Goal: Transaction & Acquisition: Purchase product/service

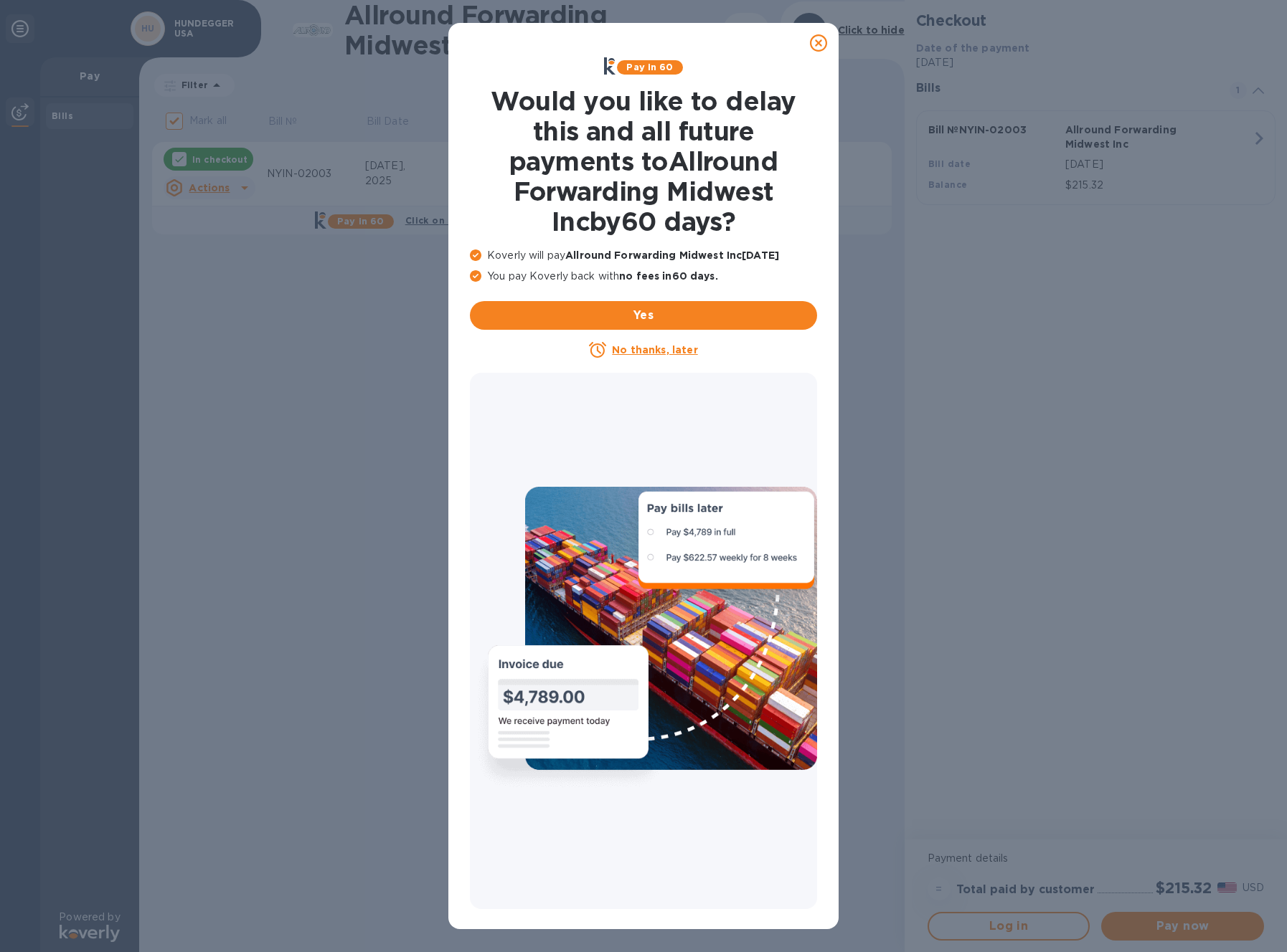
click at [817, 44] on icon at bounding box center [818, 43] width 17 height 17
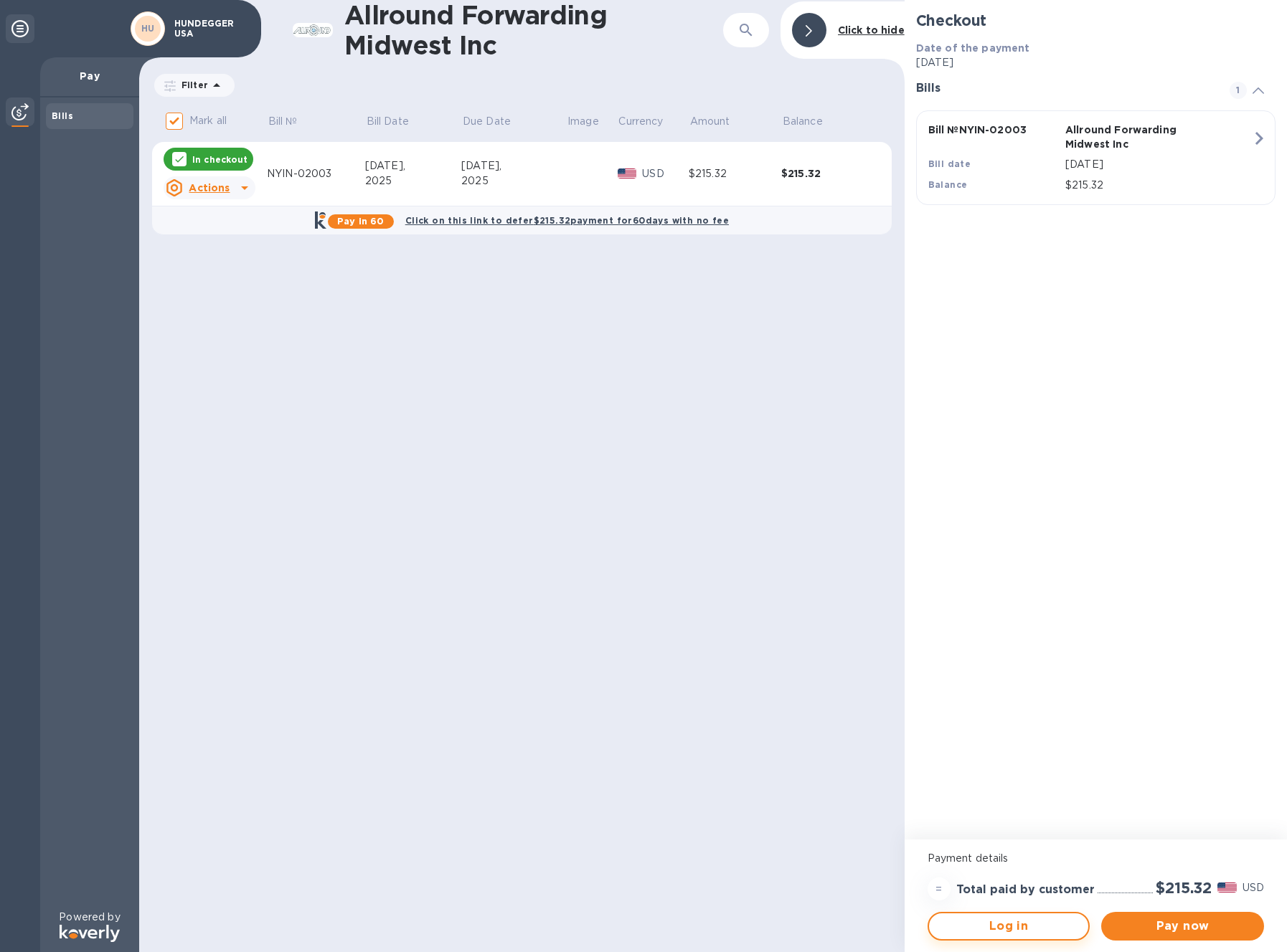
click at [1035, 929] on span "Log in" at bounding box center [1009, 926] width 137 height 17
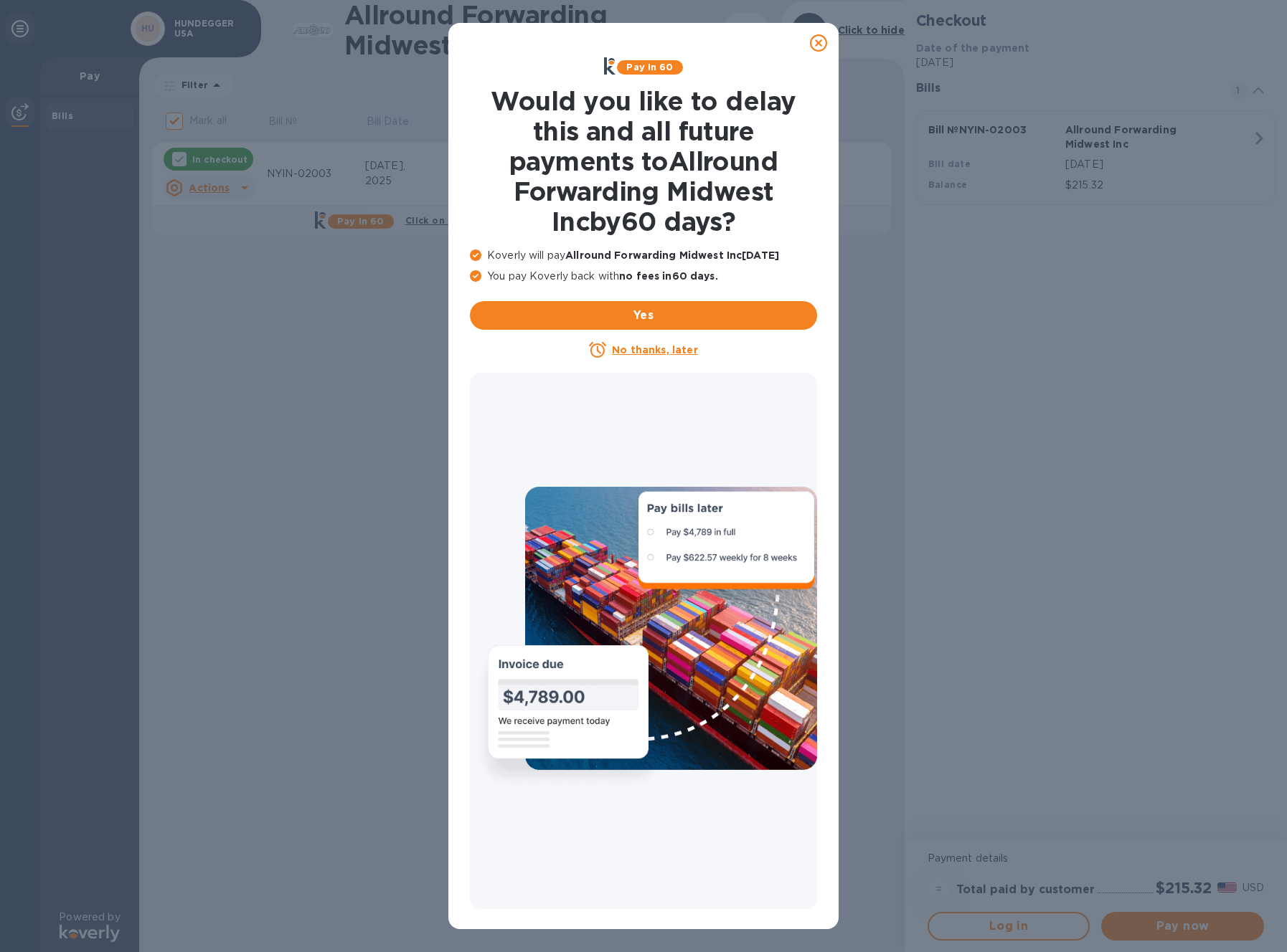
click at [817, 41] on icon at bounding box center [818, 43] width 17 height 17
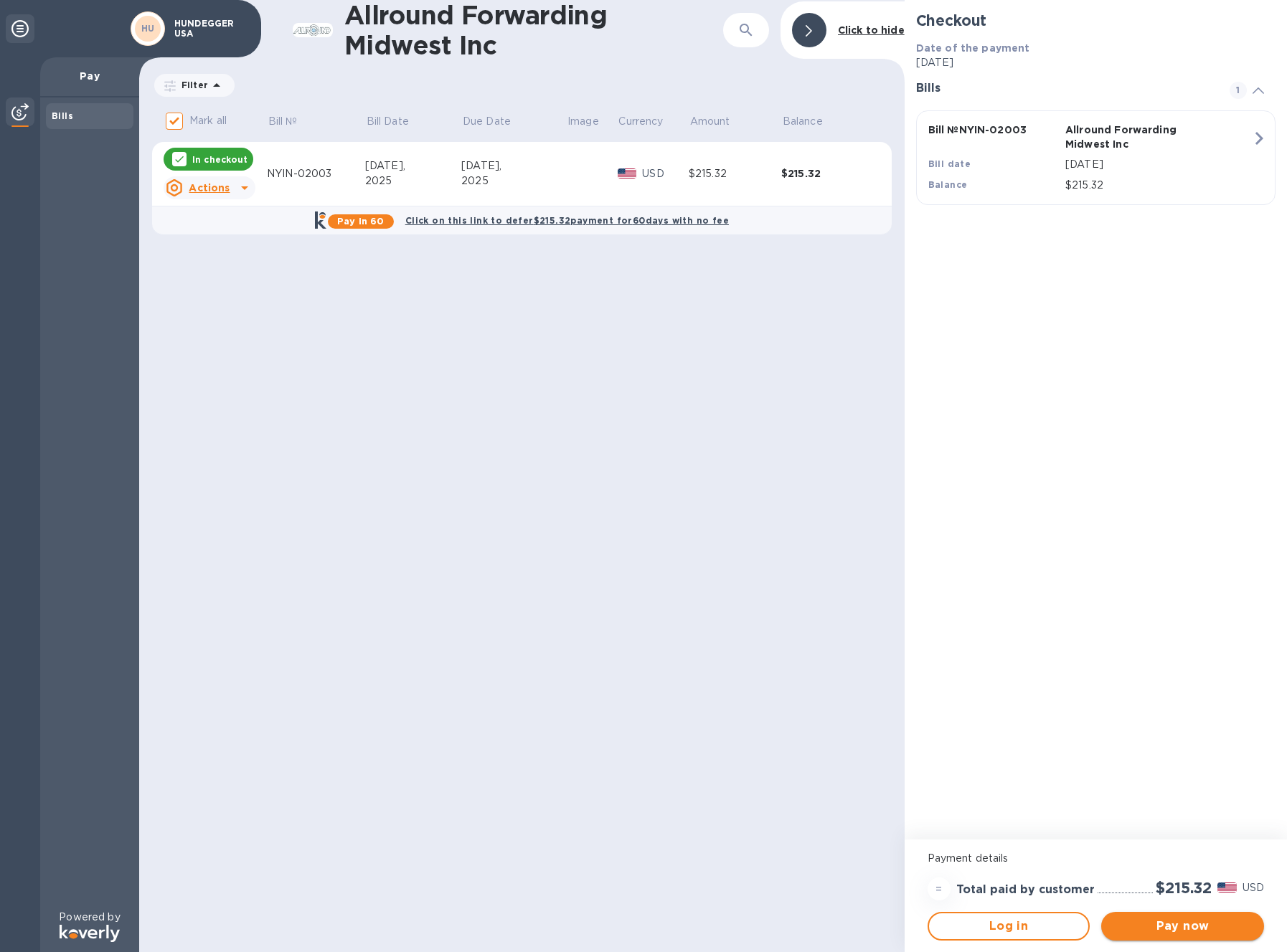
click at [1173, 929] on span "Pay now" at bounding box center [1182, 926] width 140 height 17
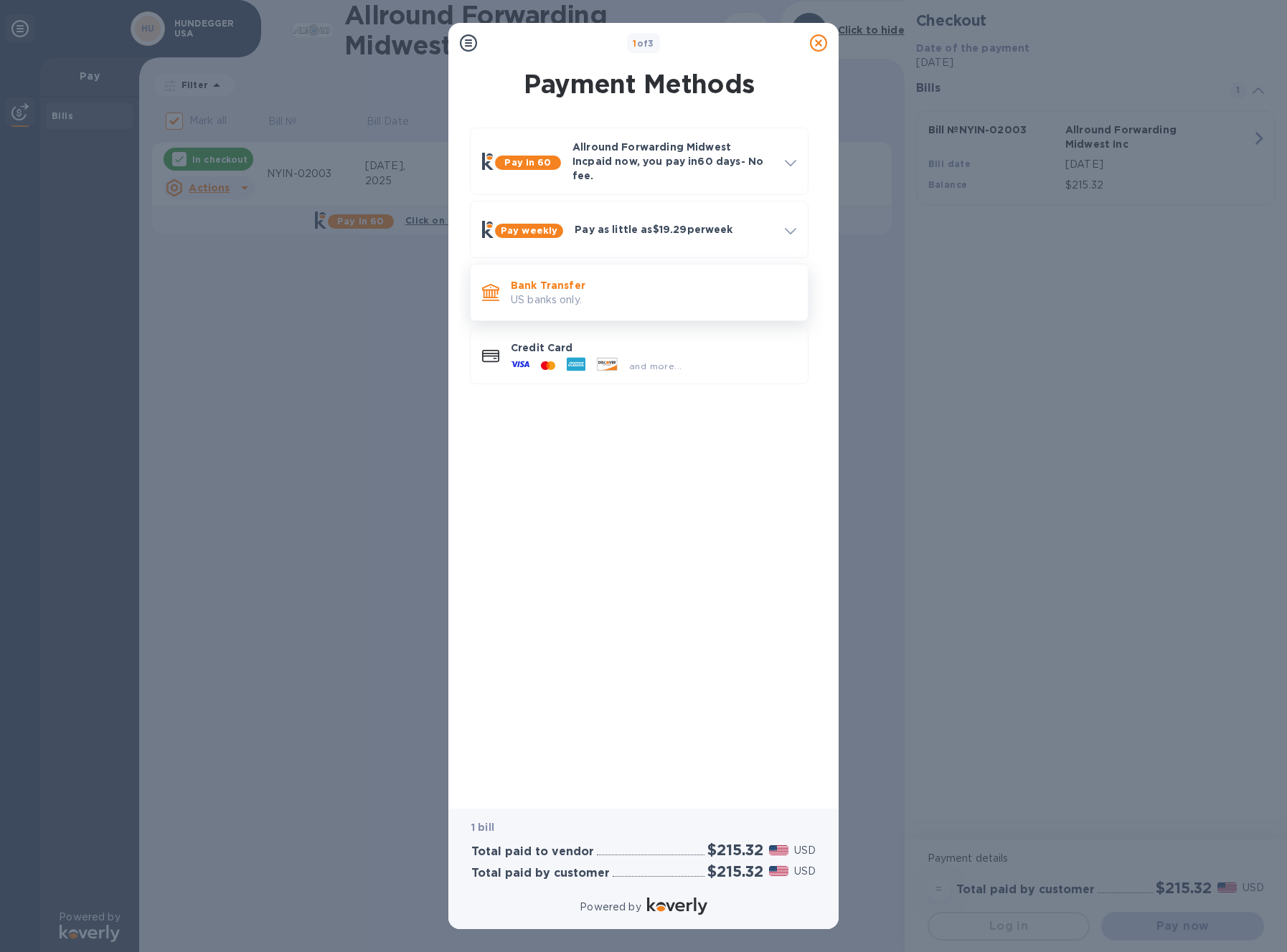
click at [658, 292] on p "US banks only." at bounding box center [654, 299] width 285 height 15
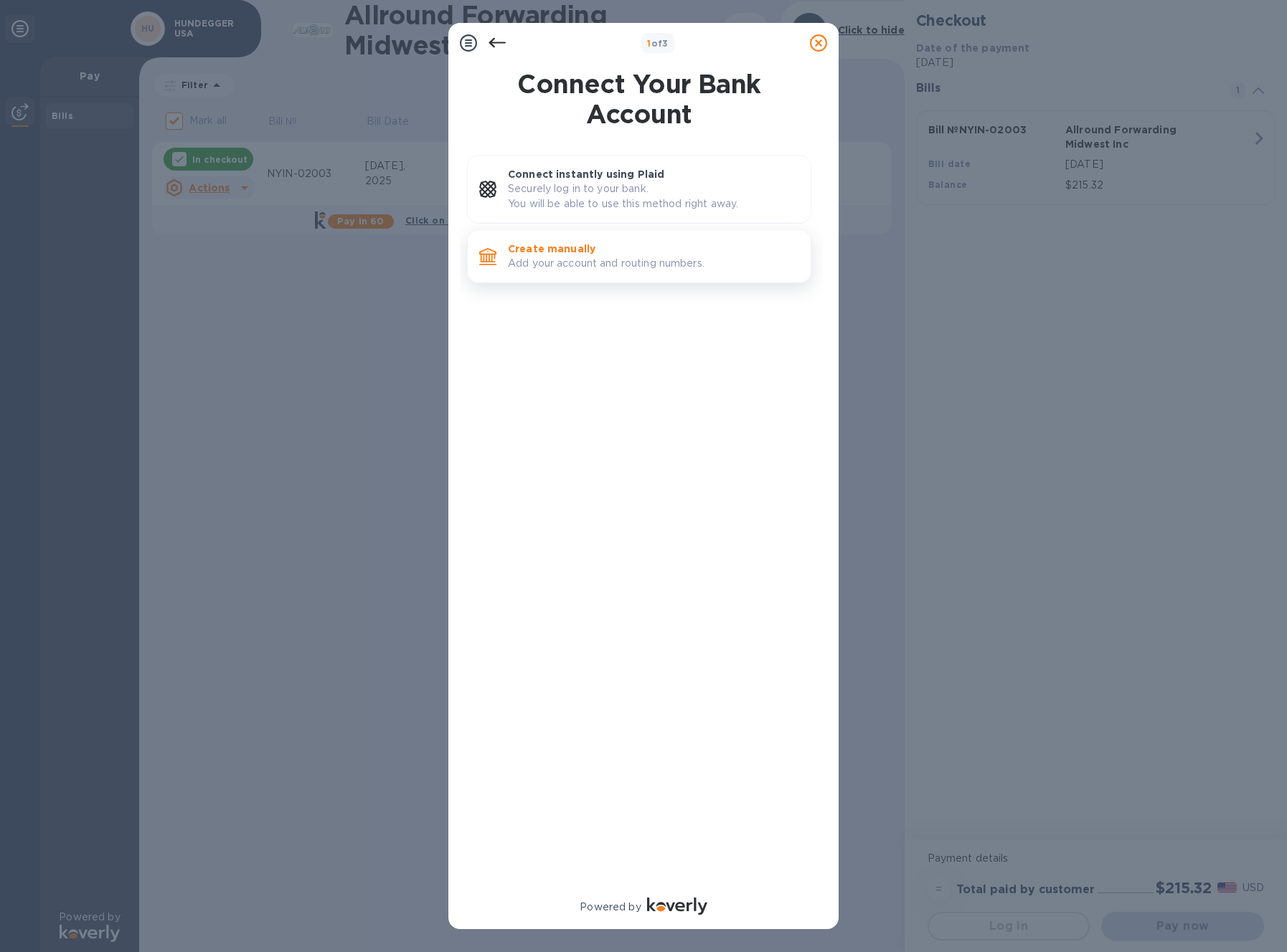
click at [729, 264] on p "Add your account and routing numbers." at bounding box center [653, 263] width 291 height 15
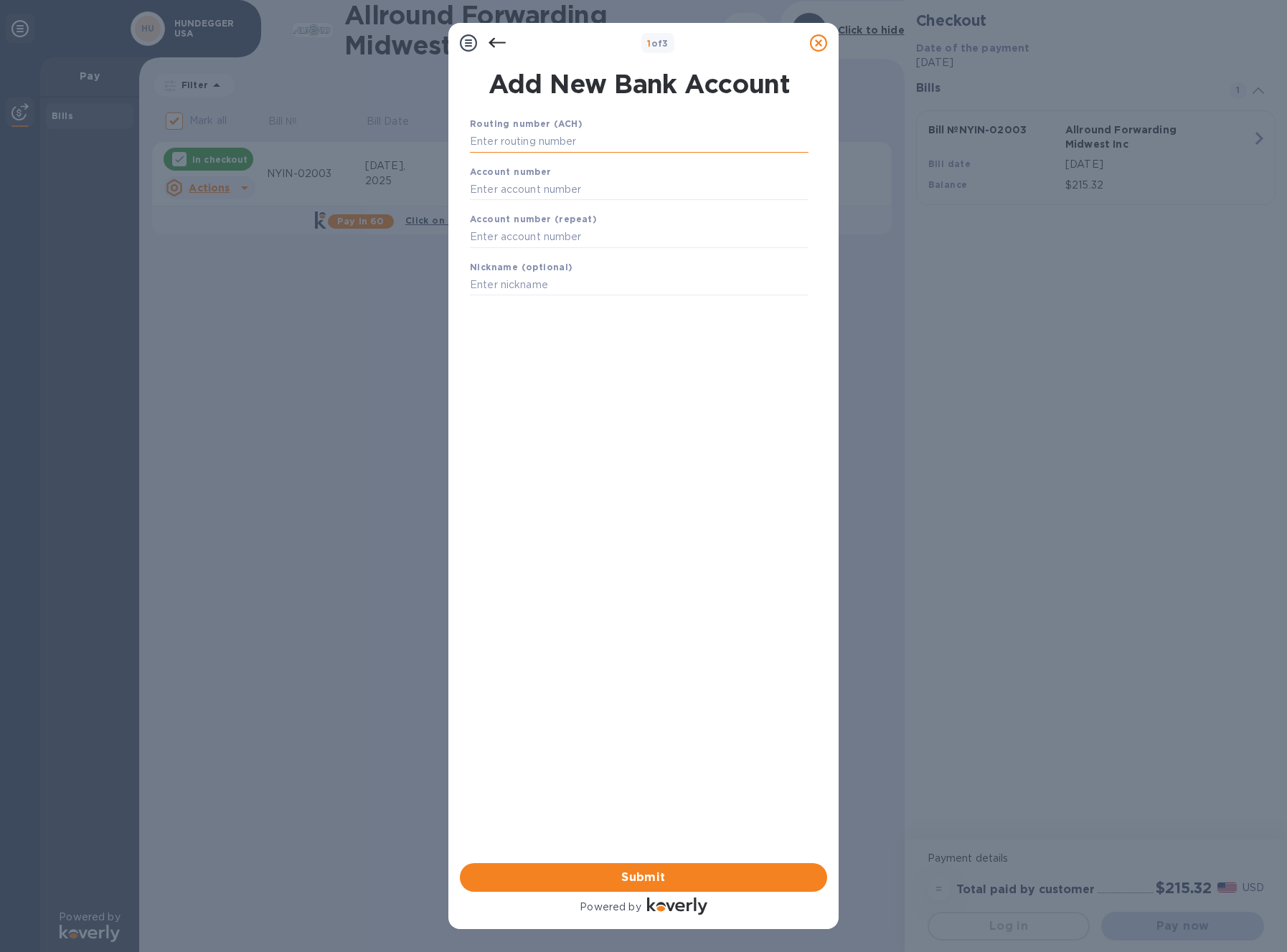
click at [560, 137] on input "text" at bounding box center [639, 142] width 339 height 22
click at [561, 138] on input "text" at bounding box center [639, 142] width 339 height 22
paste input "324377820"
type input "324377820"
click at [530, 207] on input "text" at bounding box center [639, 207] width 339 height 22
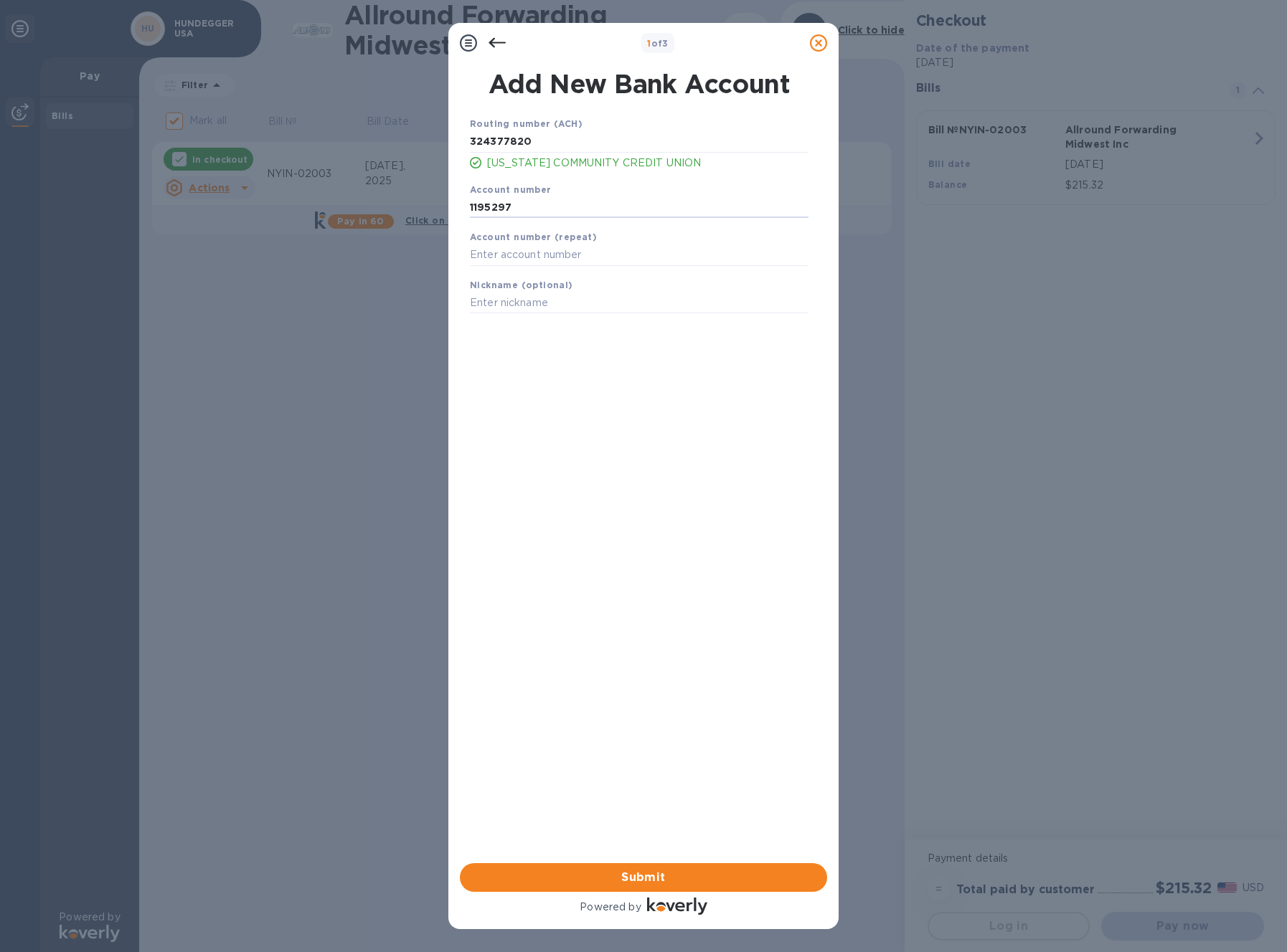
drag, startPoint x: 521, startPoint y: 205, endPoint x: 448, endPoint y: 208, distance: 73.1
click at [445, 208] on div "1 of 3 Add New Bank Account Routing number (ACH) 324377820 UTAH COMMUNITY CREDI…" at bounding box center [644, 476] width 1287 height 952
type input "1195297"
click at [512, 258] on input "text" at bounding box center [639, 256] width 339 height 22
paste input "1195297"
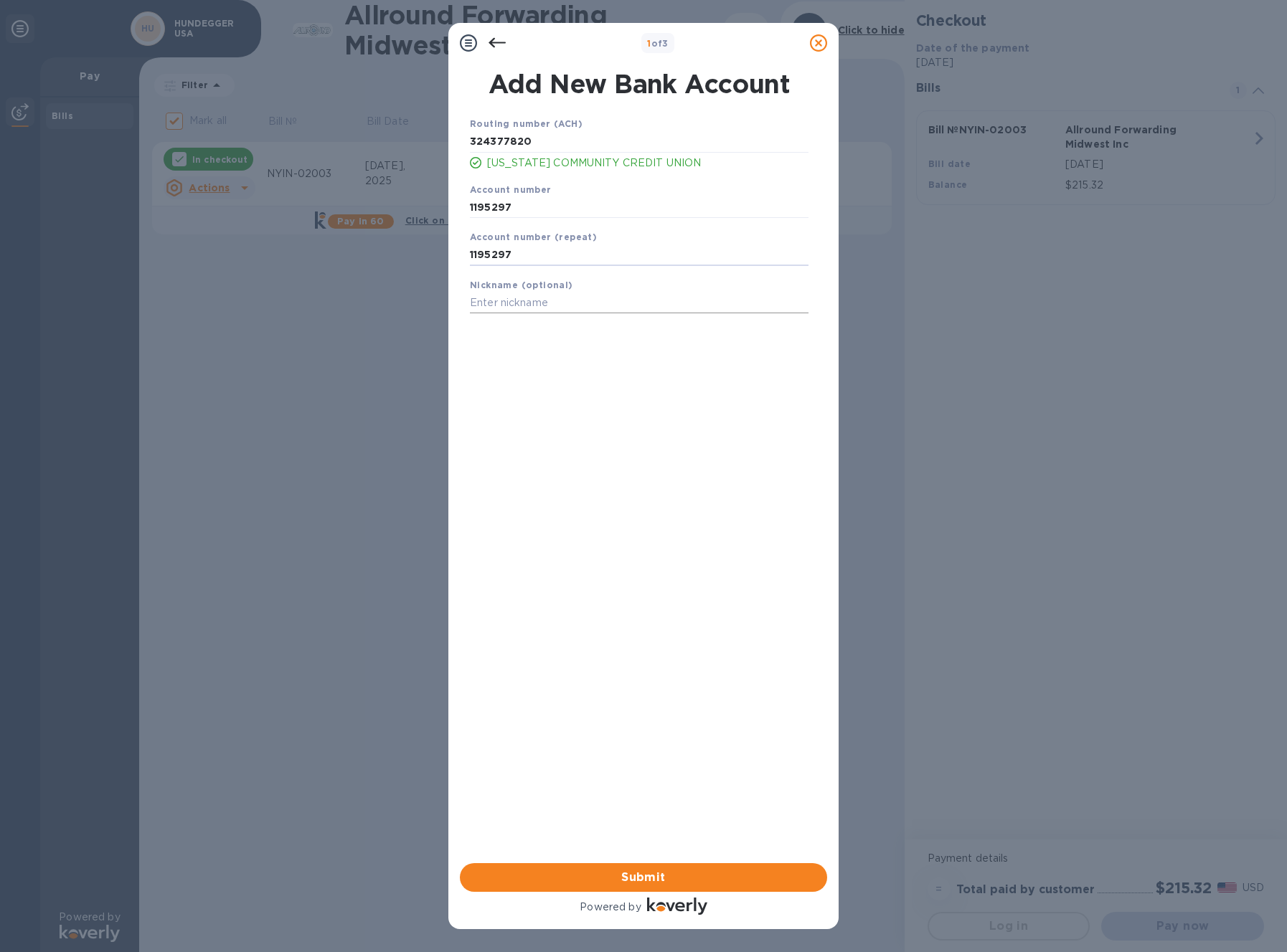
type input "1195297"
click at [543, 302] on input "text" at bounding box center [639, 303] width 339 height 22
type input "UCCU"
click at [682, 877] on span "Submit" at bounding box center [643, 877] width 344 height 17
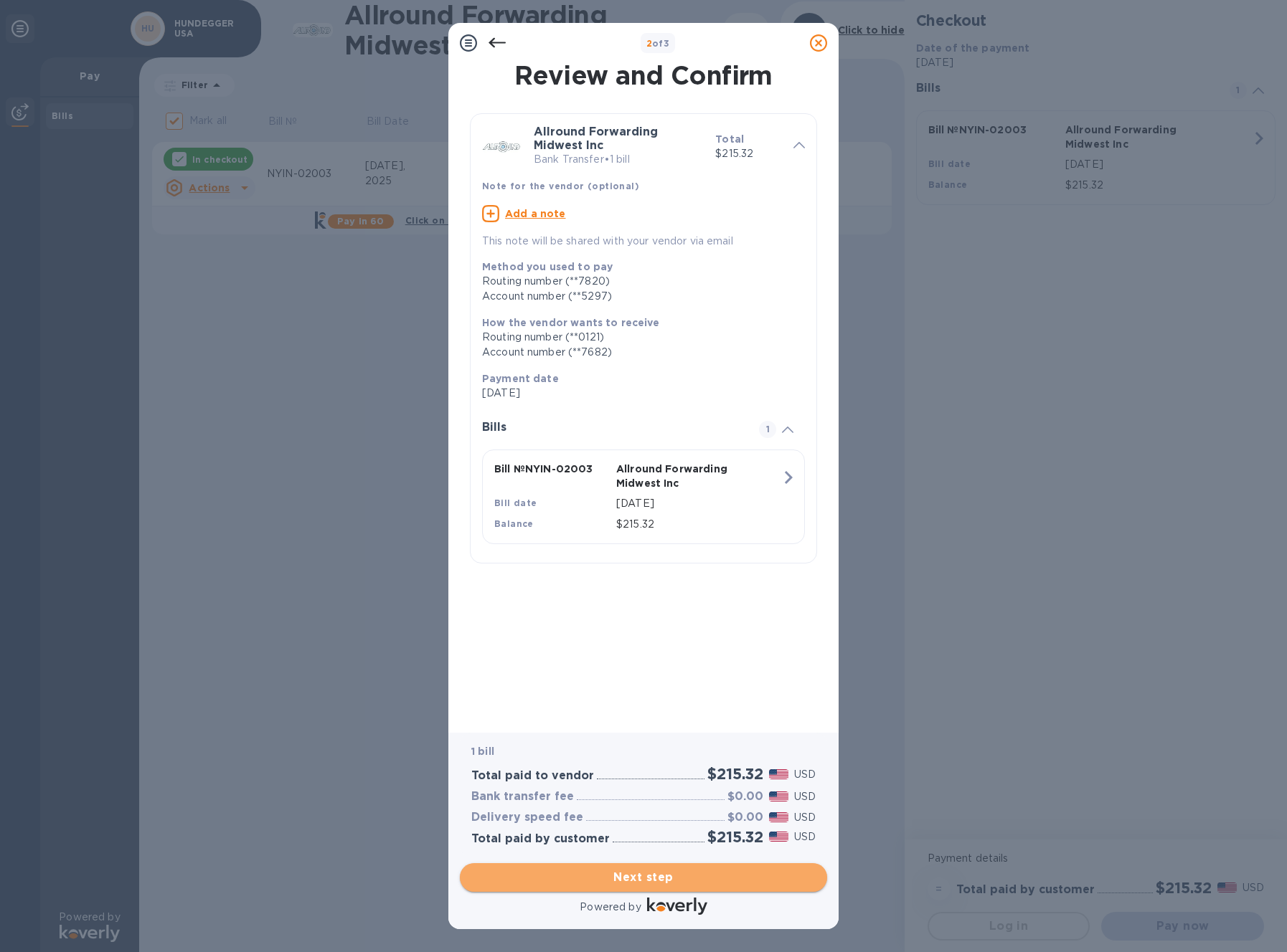
click at [670, 877] on span "Next step" at bounding box center [643, 877] width 344 height 17
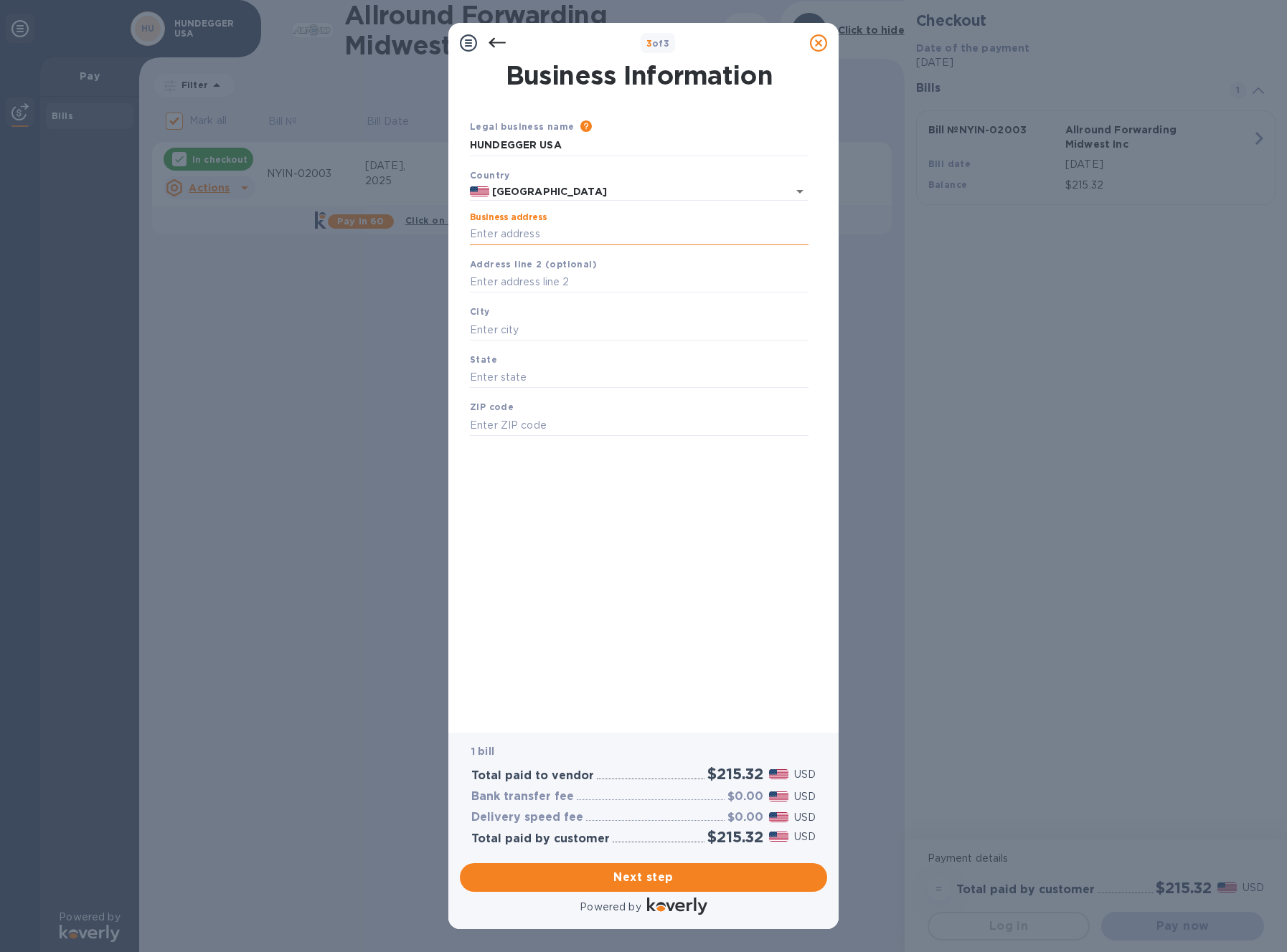
click at [496, 235] on input "Business address" at bounding box center [639, 235] width 339 height 22
type input "PO Box 969"
click at [488, 334] on input "text" at bounding box center [639, 330] width 339 height 22
type input "Heber City"
type input "UT"
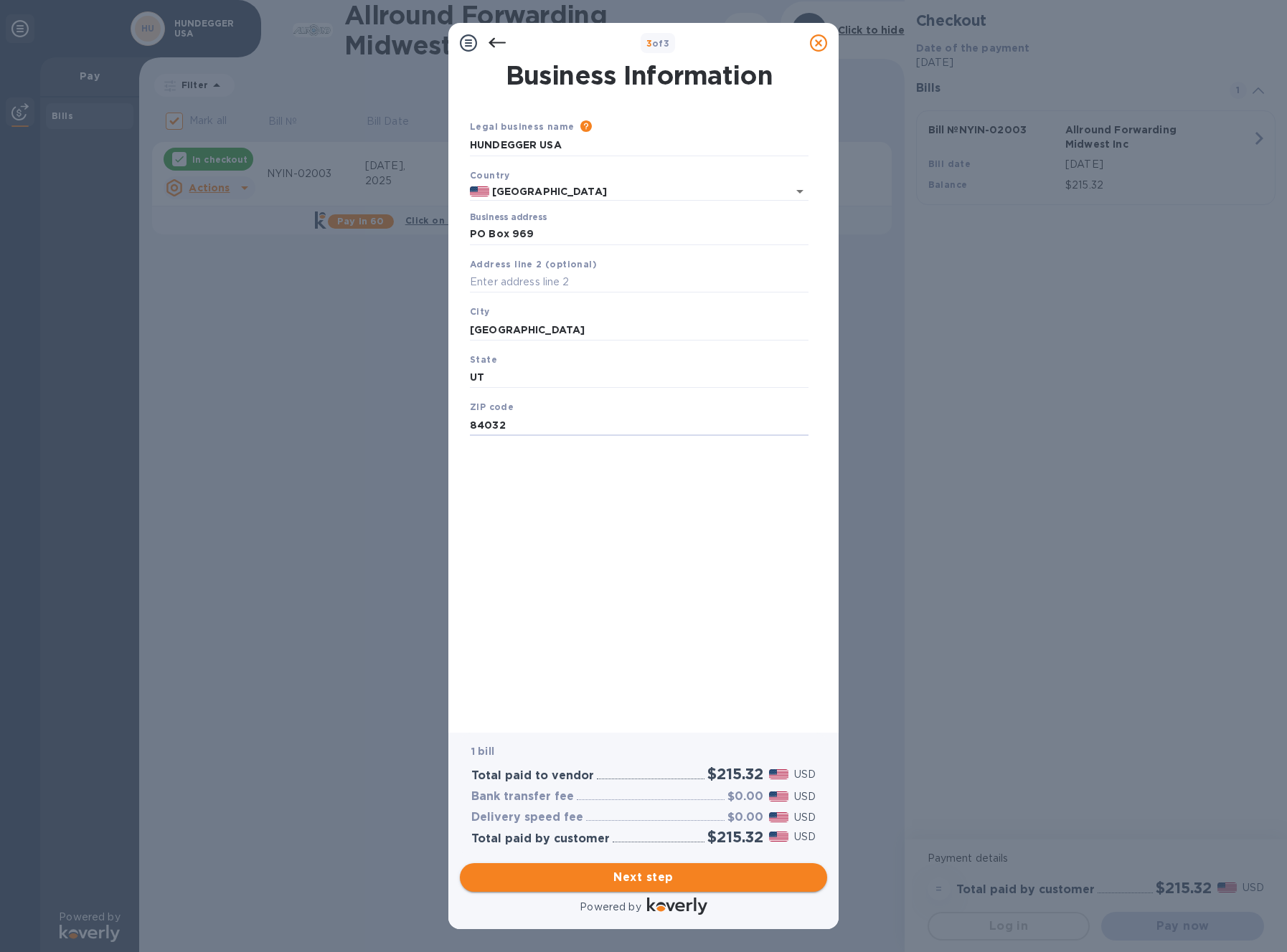
type input "84032"
click at [672, 881] on span "Next step" at bounding box center [643, 877] width 344 height 17
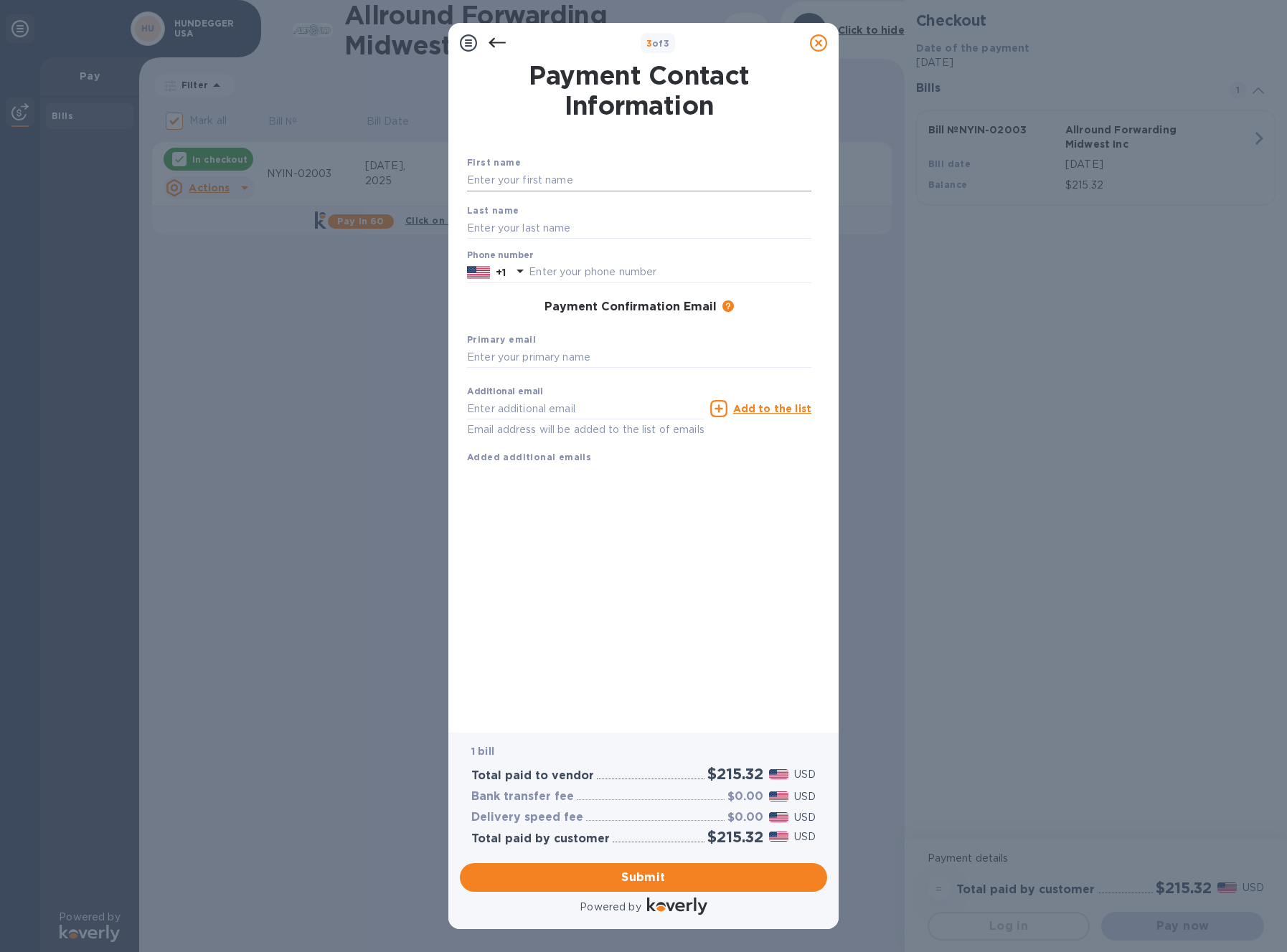
click at [492, 189] on input "text" at bounding box center [639, 181] width 344 height 22
type input "Josey"
type input "Apostol"
type input "4356543028"
type input "accounting@hundeggerusa.com"
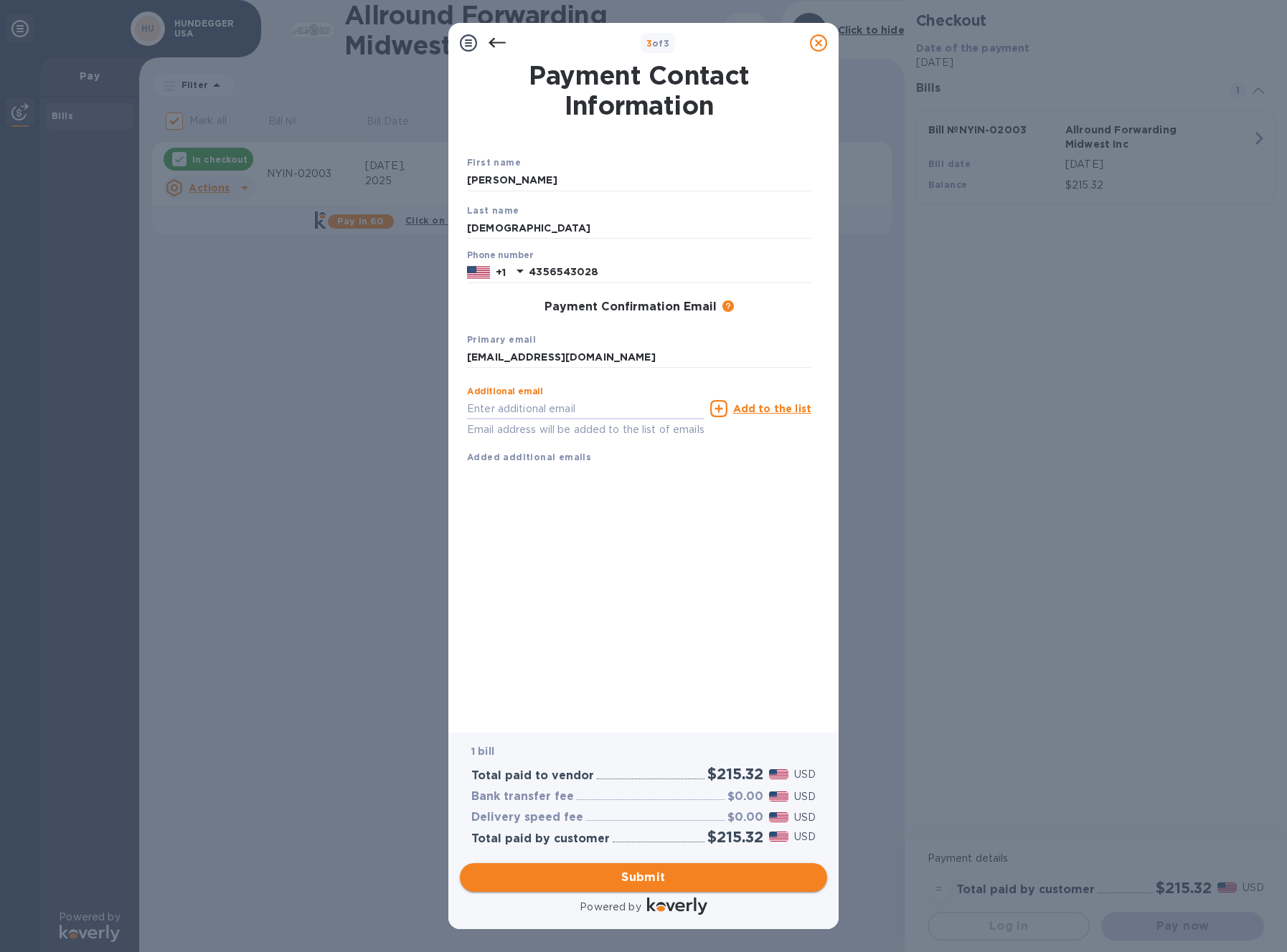
click at [636, 877] on span "Submit" at bounding box center [643, 877] width 344 height 17
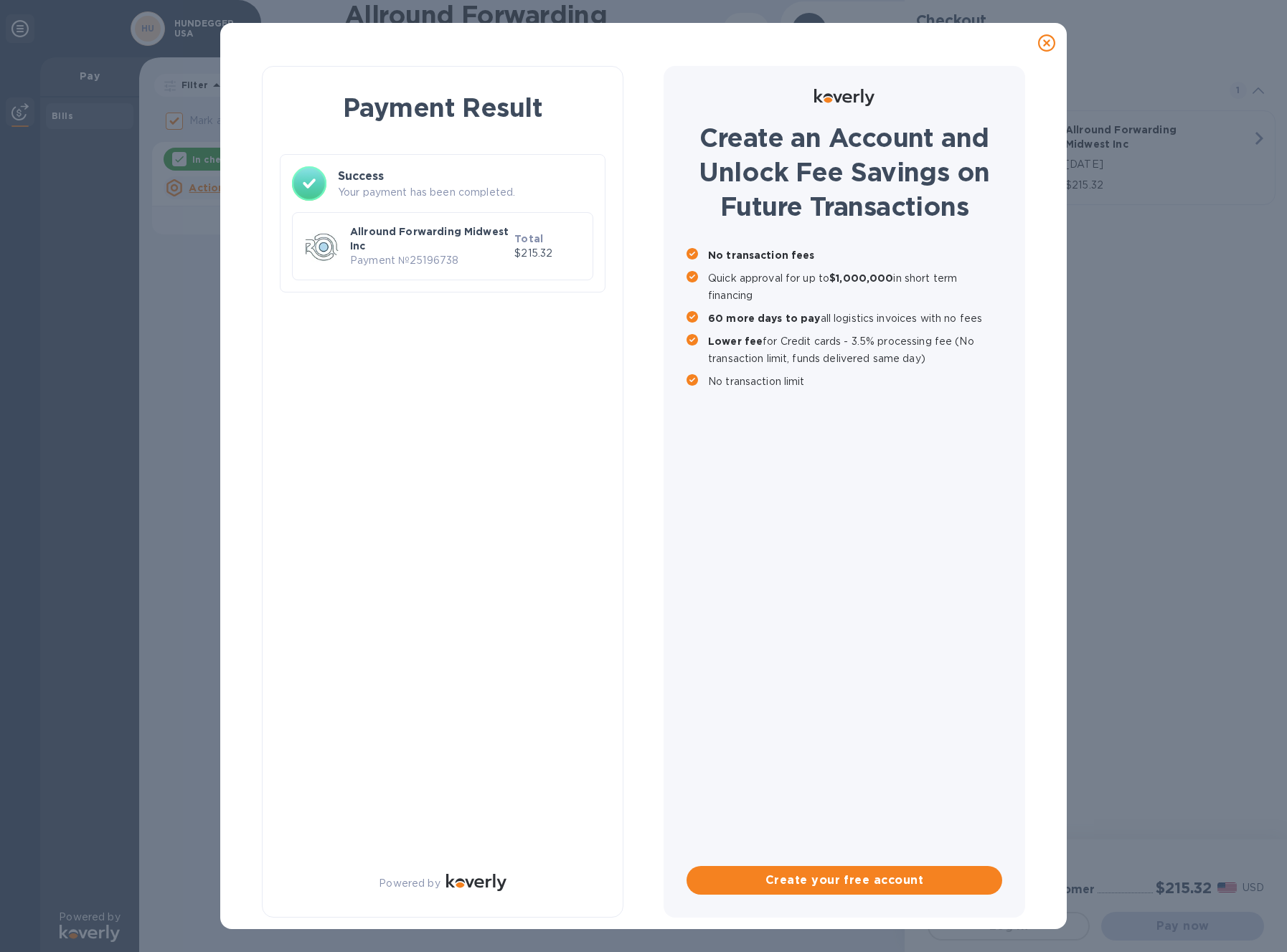
checkbox input "false"
